Goal: Information Seeking & Learning: Learn about a topic

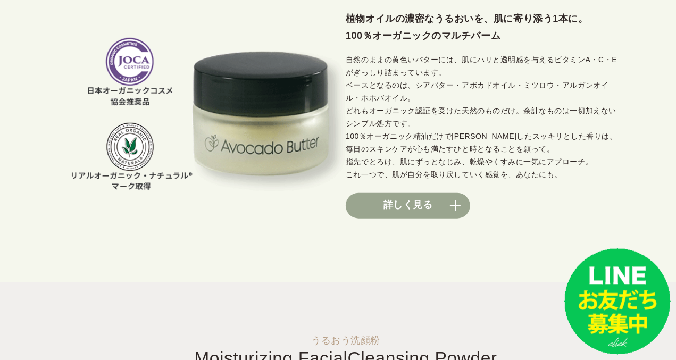
scroll to position [843, 0]
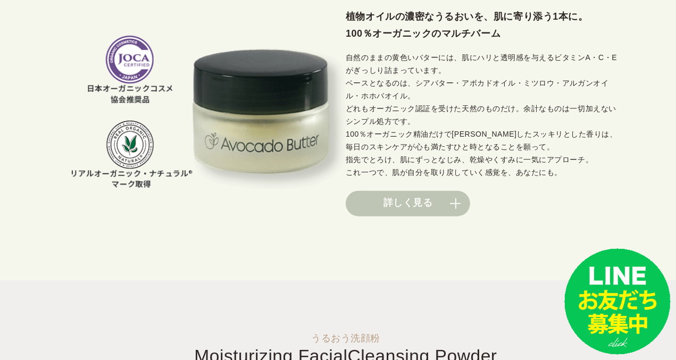
click at [426, 208] on link "詳しく見る" at bounding box center [408, 204] width 125 height 26
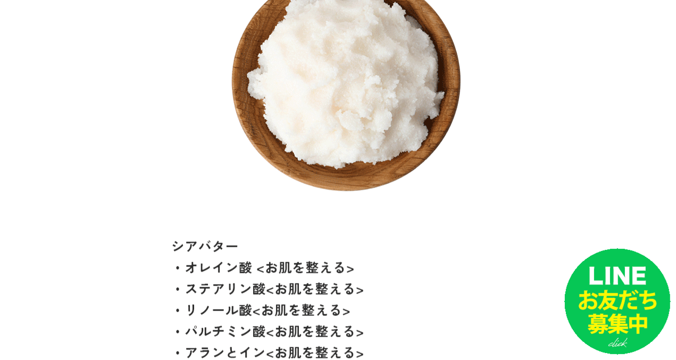
scroll to position [11341, 0]
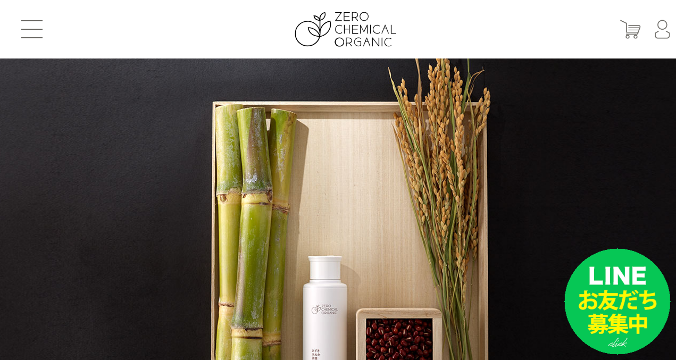
click at [31, 29] on span at bounding box center [31, 29] width 21 height 1
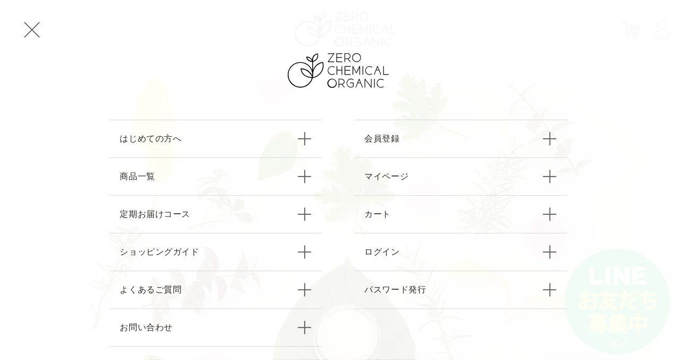
click at [33, 30] on span at bounding box center [32, 30] width 16 height 16
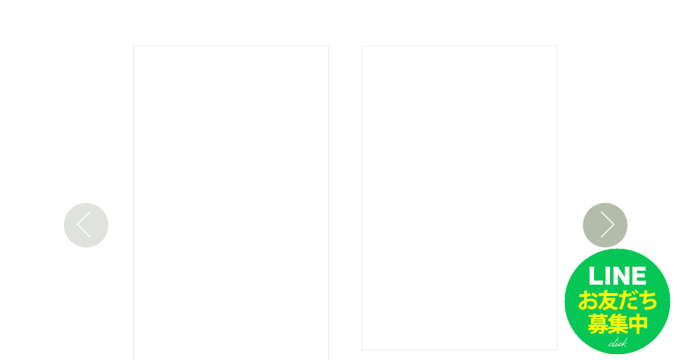
scroll to position [1839, 0]
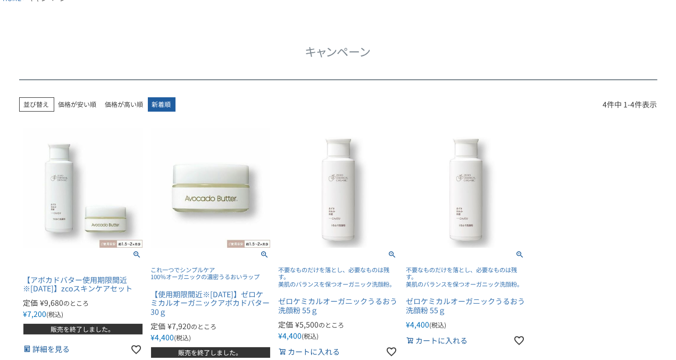
scroll to position [153, 0]
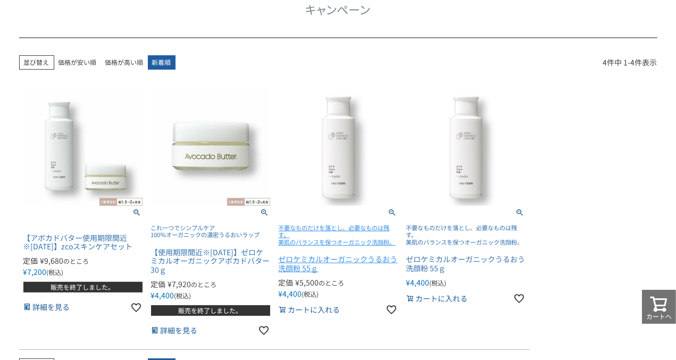
click at [367, 261] on span "ゼロケミカルオーガニックうるおう洗顔粉 55ｇ" at bounding box center [338, 259] width 119 height 27
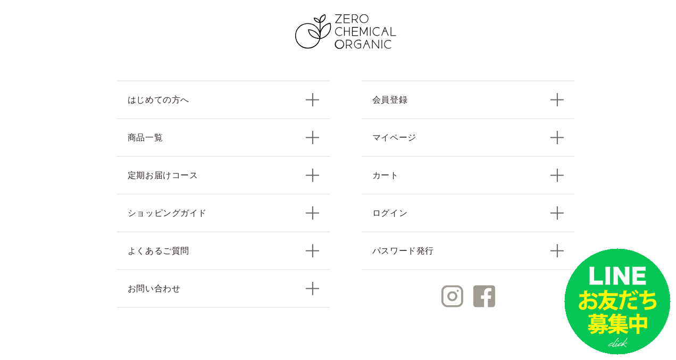
scroll to position [4659, 0]
